Goal: Task Accomplishment & Management: Use online tool/utility

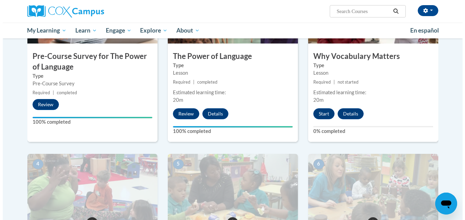
scroll to position [150, 0]
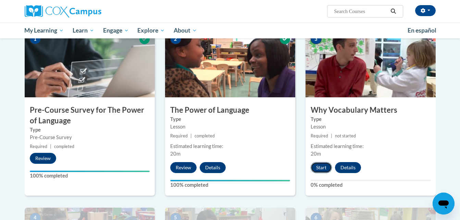
click at [325, 164] on button "Start" at bounding box center [321, 167] width 21 height 11
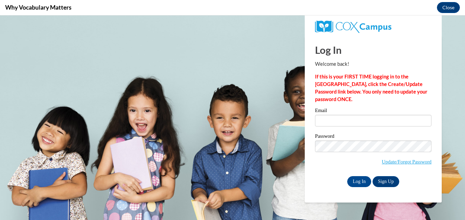
scroll to position [0, 0]
click at [326, 117] on input "Email" at bounding box center [373, 121] width 117 height 12
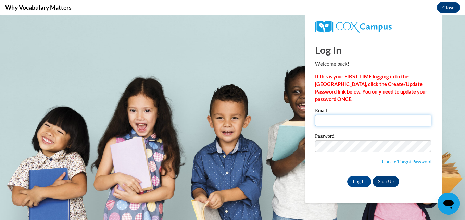
type input "[EMAIL_ADDRESS][DOMAIN_NAME]"
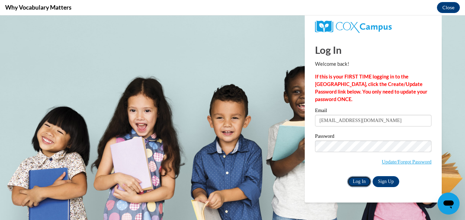
click at [354, 180] on input "Log In" at bounding box center [360, 181] width 24 height 11
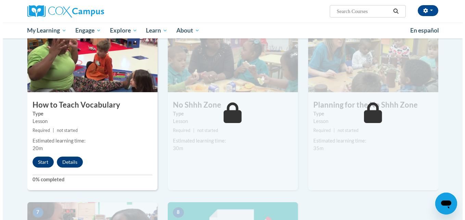
scroll to position [328, 0]
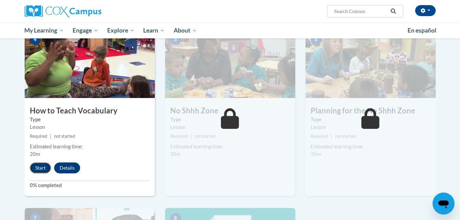
click at [36, 166] on button "Start" at bounding box center [40, 167] width 21 height 11
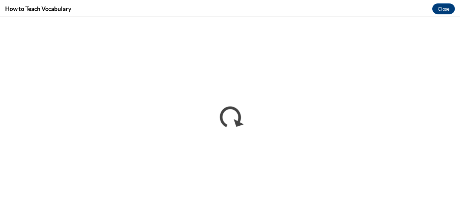
scroll to position [0, 0]
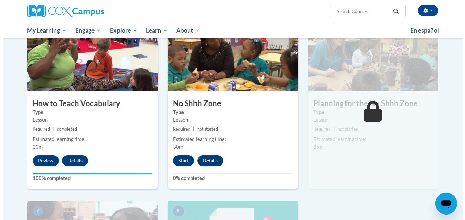
scroll to position [324, 0]
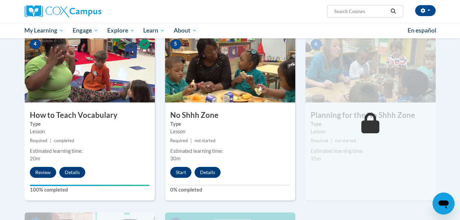
click at [219, 154] on div "Estimated learning time:" at bounding box center [230, 151] width 120 height 8
click at [178, 172] on button "Start" at bounding box center [180, 172] width 21 height 11
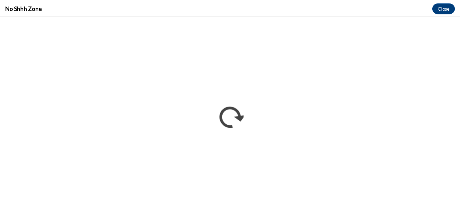
scroll to position [0, 0]
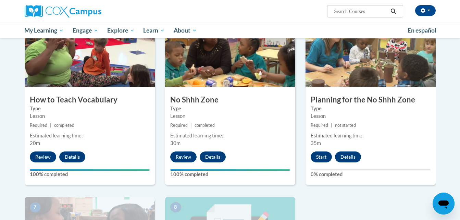
scroll to position [403, 0]
